Goal: Task Accomplishment & Management: Complete application form

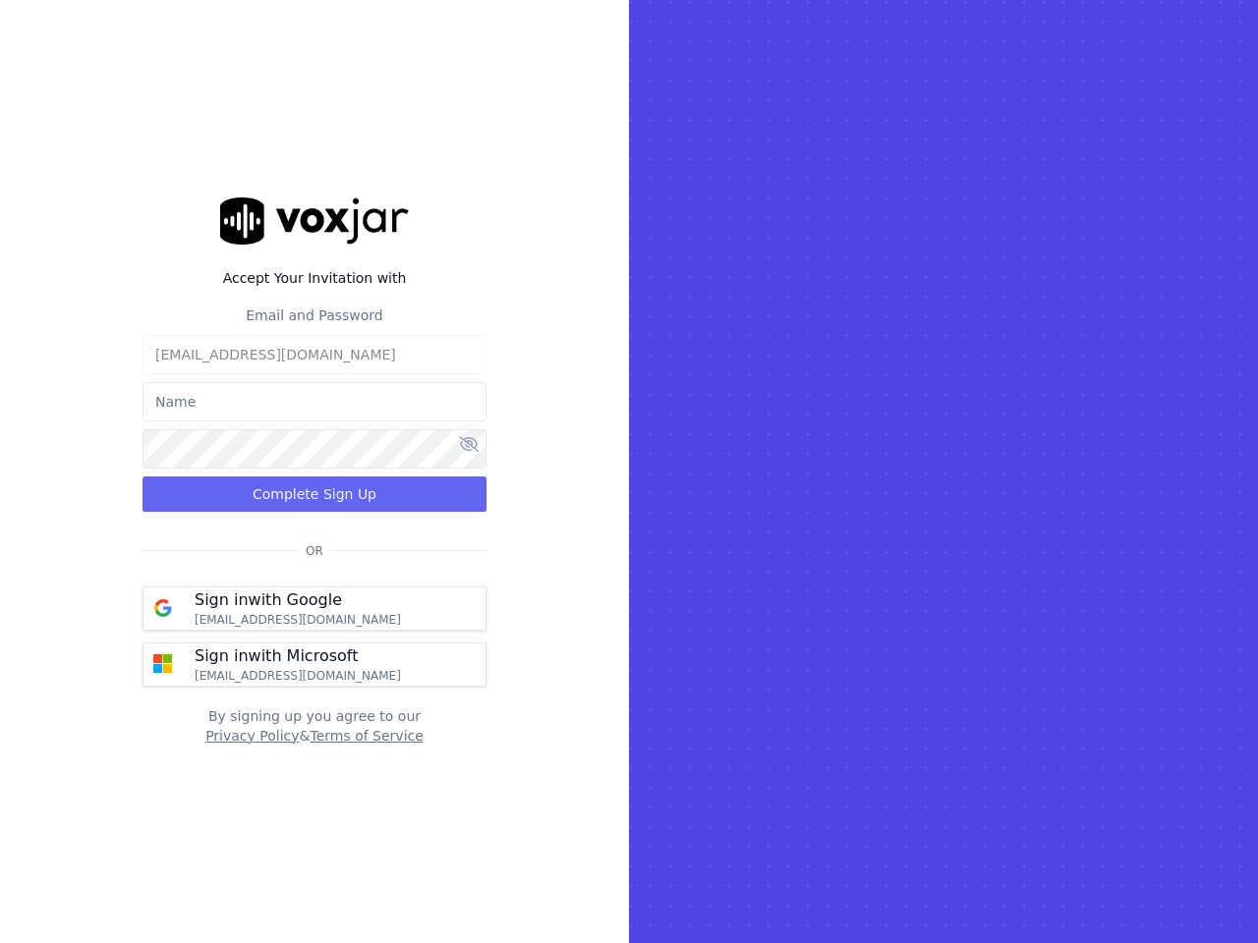
click at [629, 472] on rect at bounding box center [943, 471] width 629 height 943
click at [314, 278] on label "Accept Your Invitation with" at bounding box center [314, 278] width 344 height 20
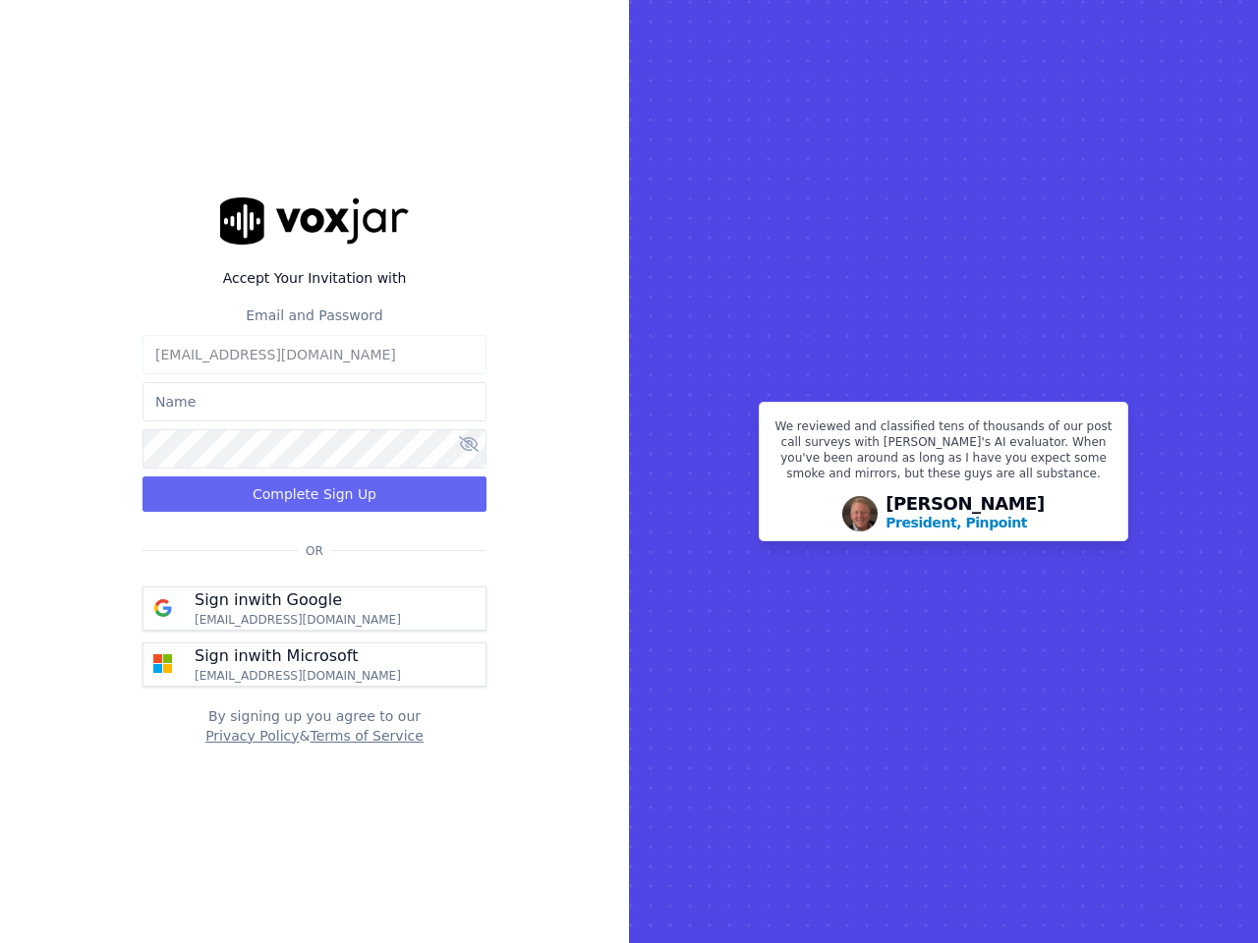
click at [314, 315] on label "Email and Password" at bounding box center [314, 316] width 137 height 16
click at [314, 402] on input "text" at bounding box center [314, 401] width 344 height 39
click at [469, 445] on icon at bounding box center [469, 444] width 20 height 16
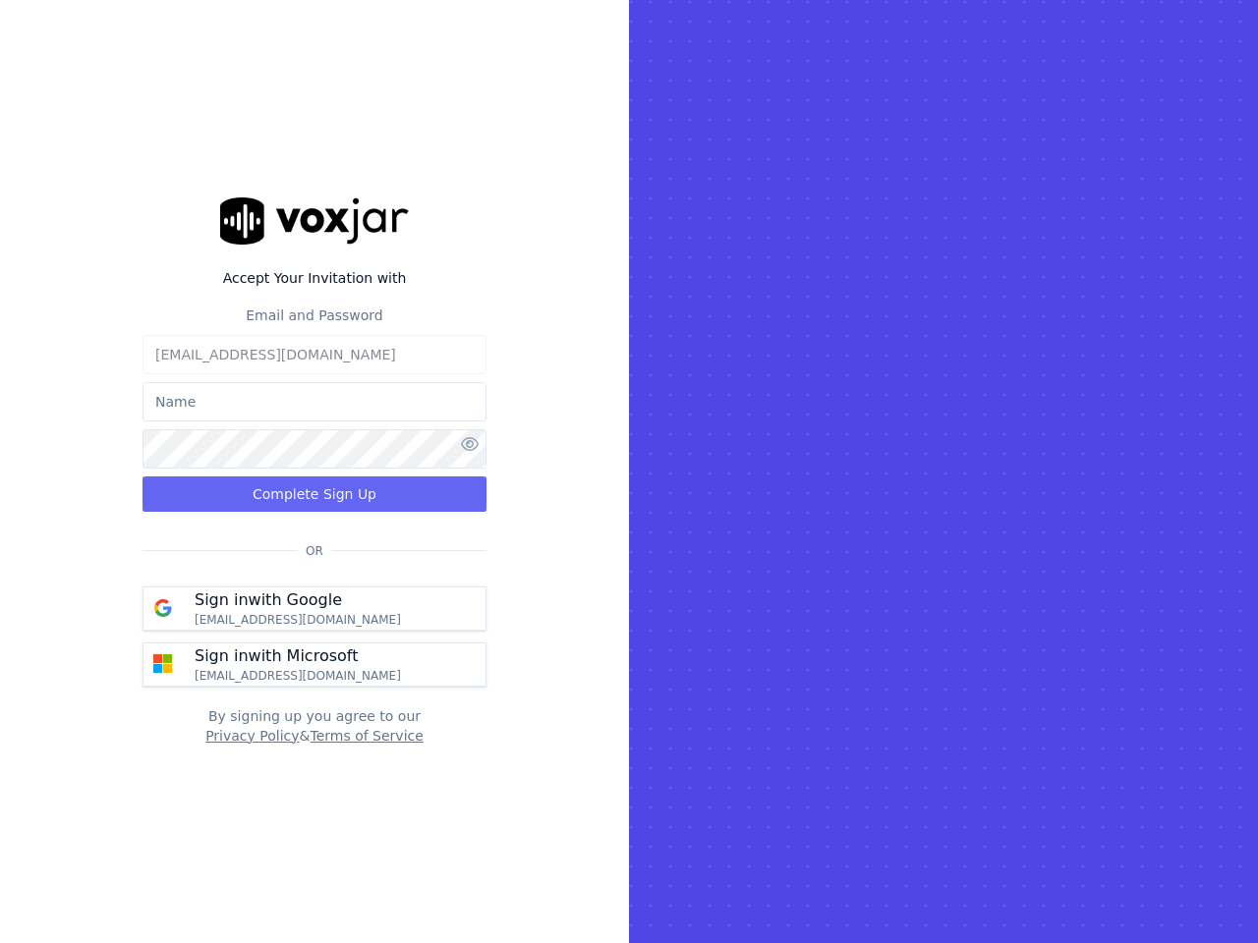
click at [314, 494] on button "Complete Sign Up" at bounding box center [314, 494] width 344 height 35
click at [314, 608] on p "Sign in with Google" at bounding box center [268, 601] width 147 height 24
click at [314, 664] on p "Sign in with Microsoft" at bounding box center [276, 657] width 163 height 24
